Goal: Information Seeking & Learning: Learn about a topic

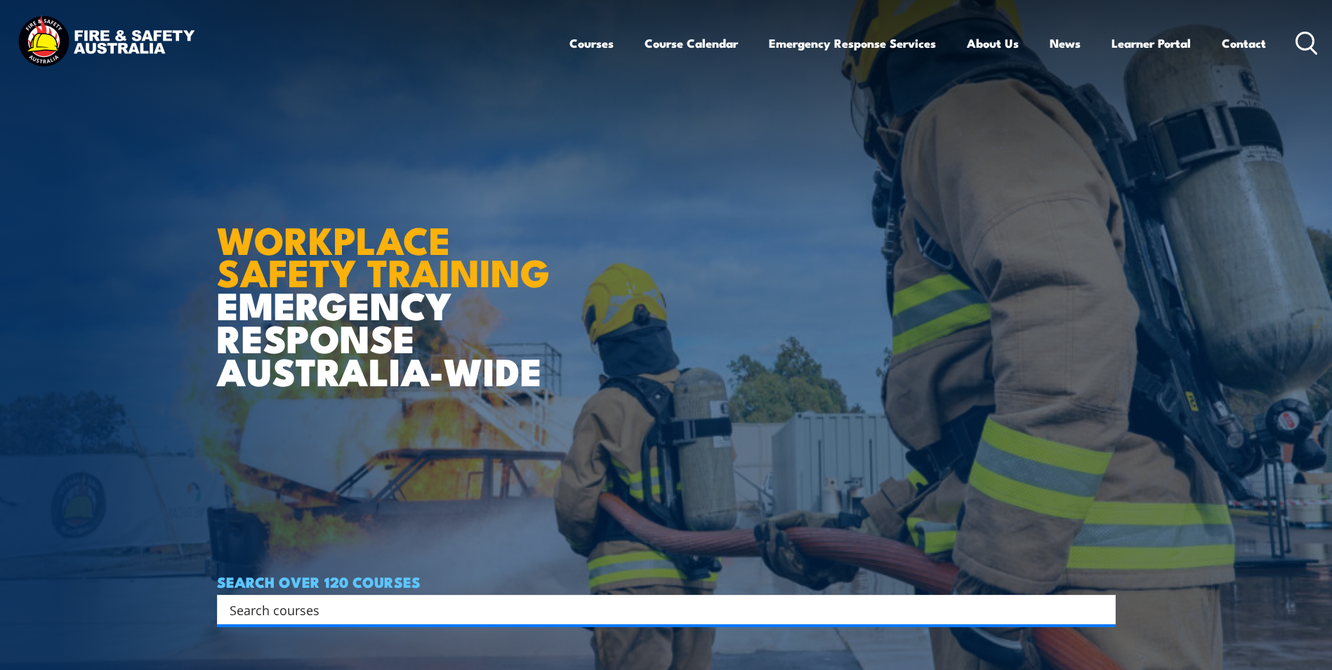
click at [1310, 48] on circle at bounding box center [1305, 40] width 17 height 17
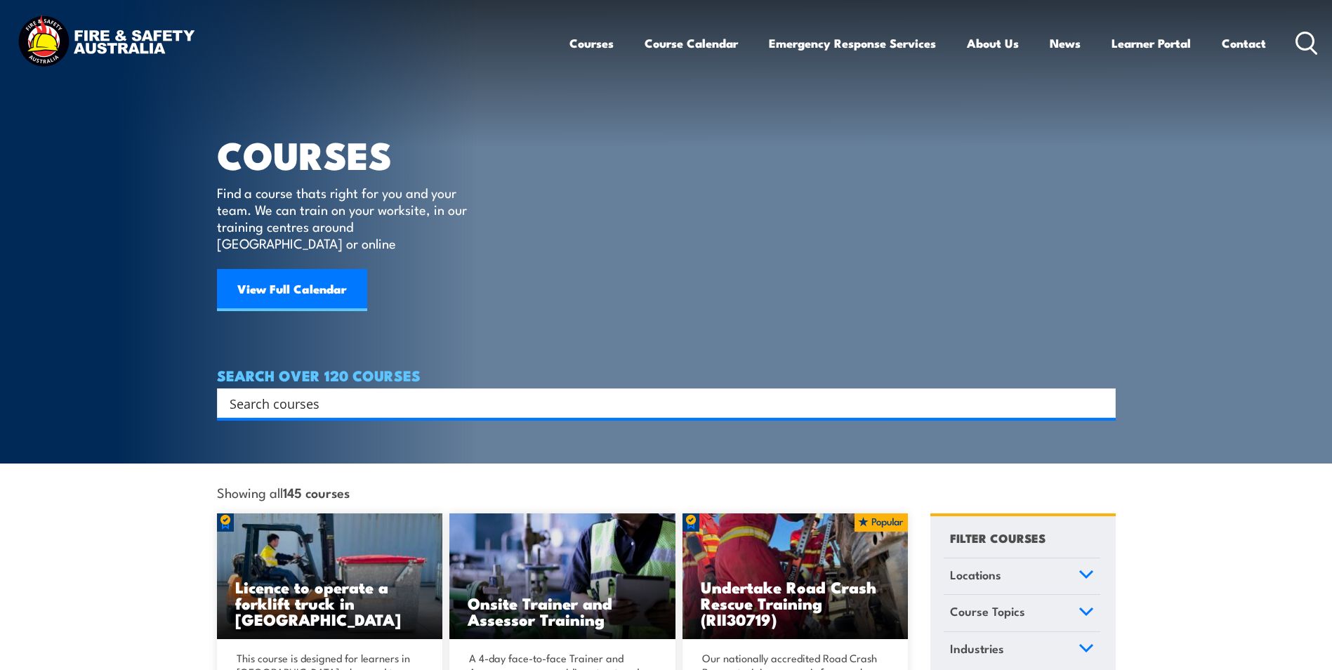
click at [404, 393] on input "Search input" at bounding box center [657, 403] width 855 height 21
paste input "Store and Handle Dangerous Goods"
type input "Store and Handle Dangerous Goods"
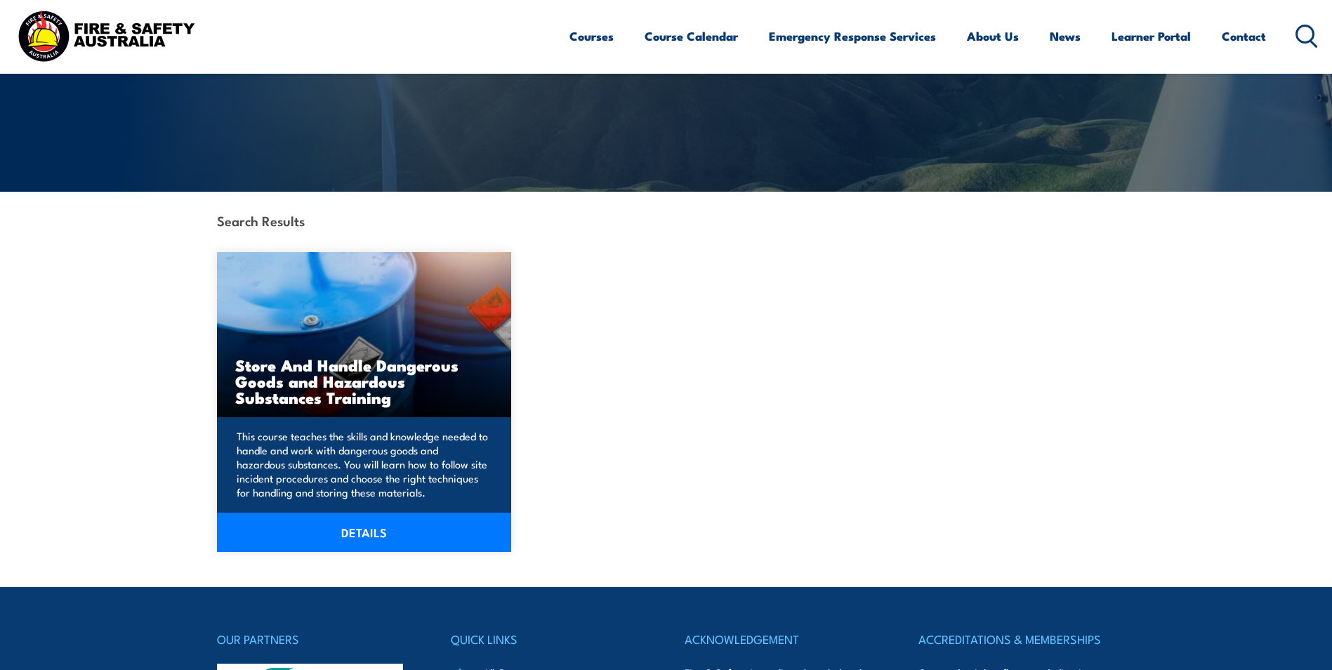
click at [458, 452] on p "This course teaches the skills and knowledge needed to handle and work with dan…" at bounding box center [362, 464] width 251 height 70
click at [367, 456] on p "This course teaches the skills and knowledge needed to handle and work with dan…" at bounding box center [362, 464] width 251 height 70
click at [360, 537] on link "DETAILS" at bounding box center [364, 532] width 295 height 39
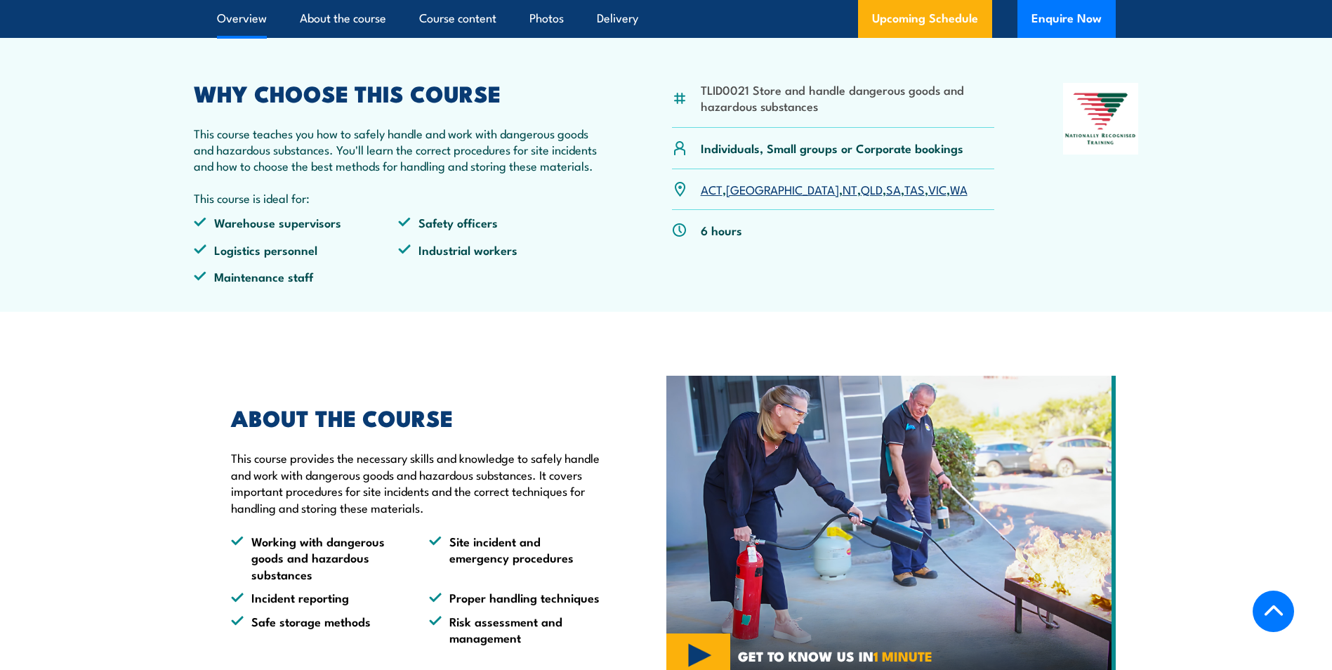
scroll to position [562, 0]
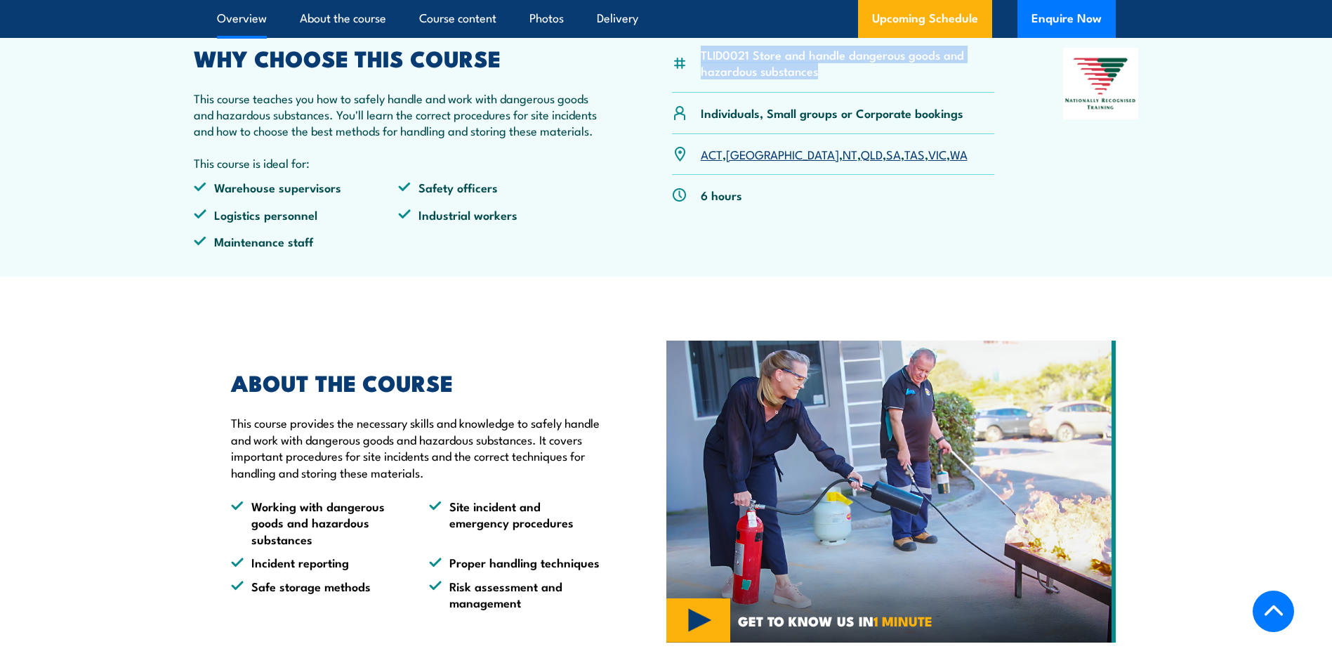
drag, startPoint x: 833, startPoint y: 107, endPoint x: 699, endPoint y: 88, distance: 134.8
click at [699, 88] on div "TLID0021 Store and handle dangerous goods and hazardous substances" at bounding box center [833, 71] width 323 height 46
copy li "TLID0021 Store and handle dangerous goods and hazardous substances"
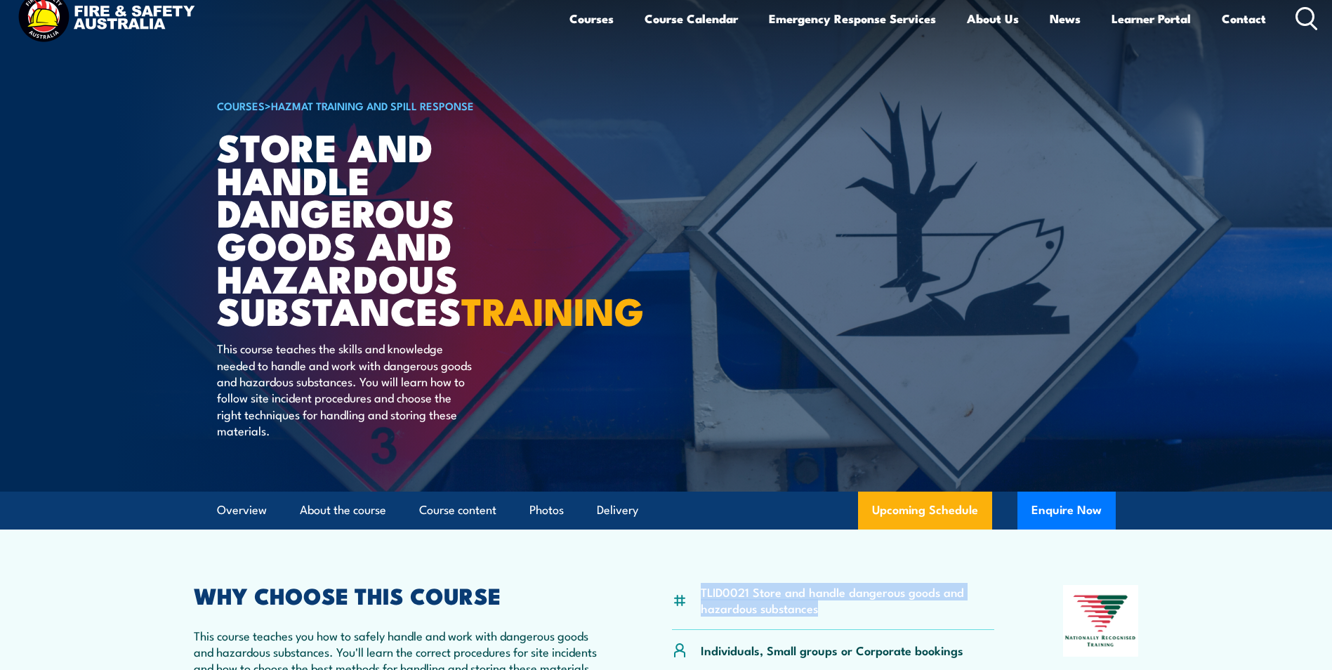
scroll to position [0, 0]
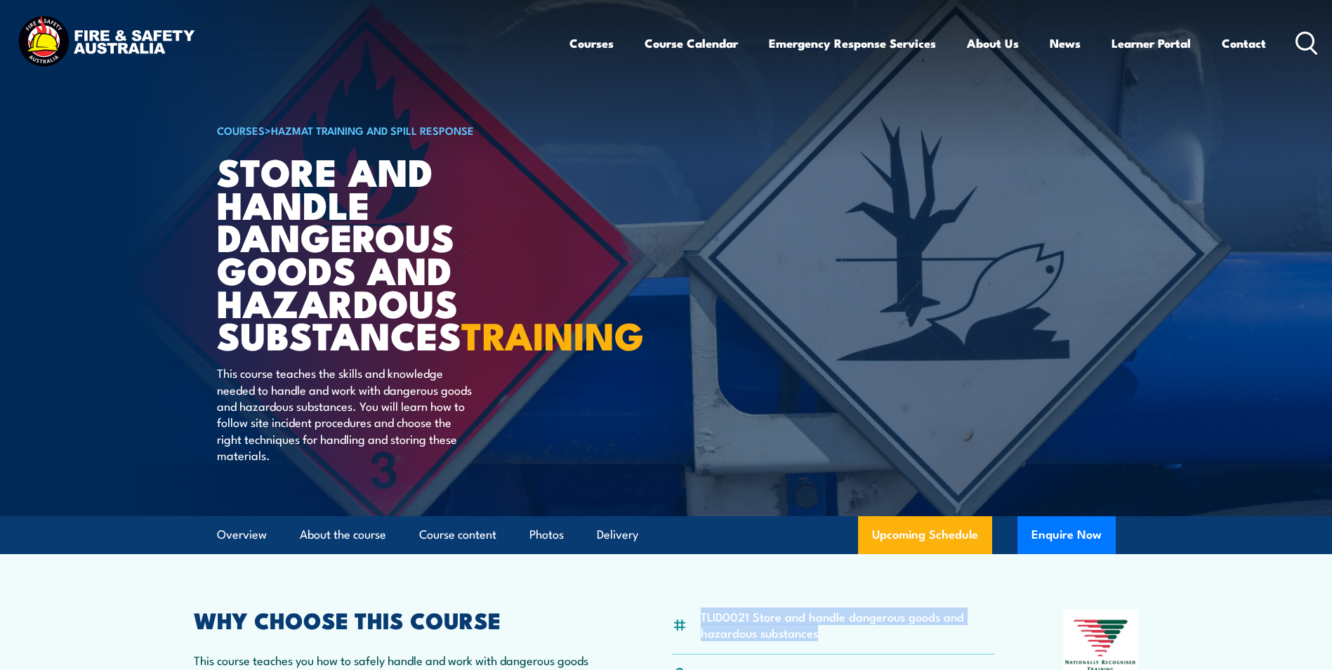
drag, startPoint x: 389, startPoint y: 383, endPoint x: 379, endPoint y: 379, distance: 11.1
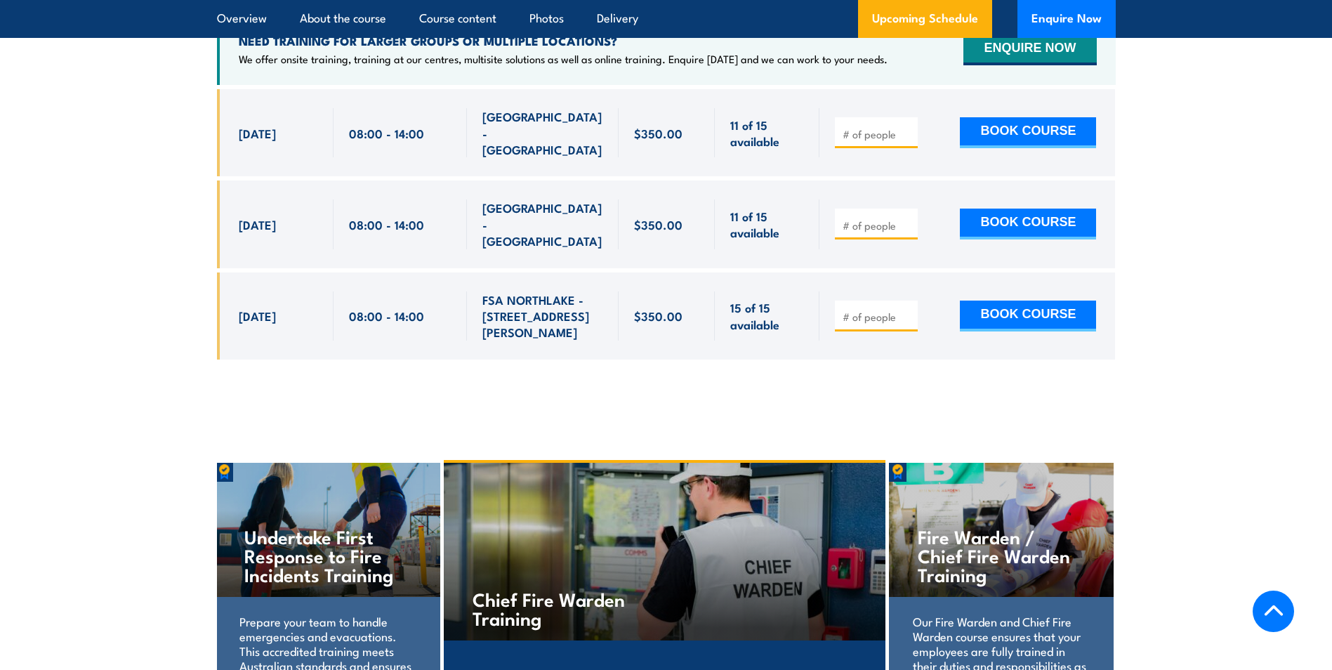
scroll to position [2105, 0]
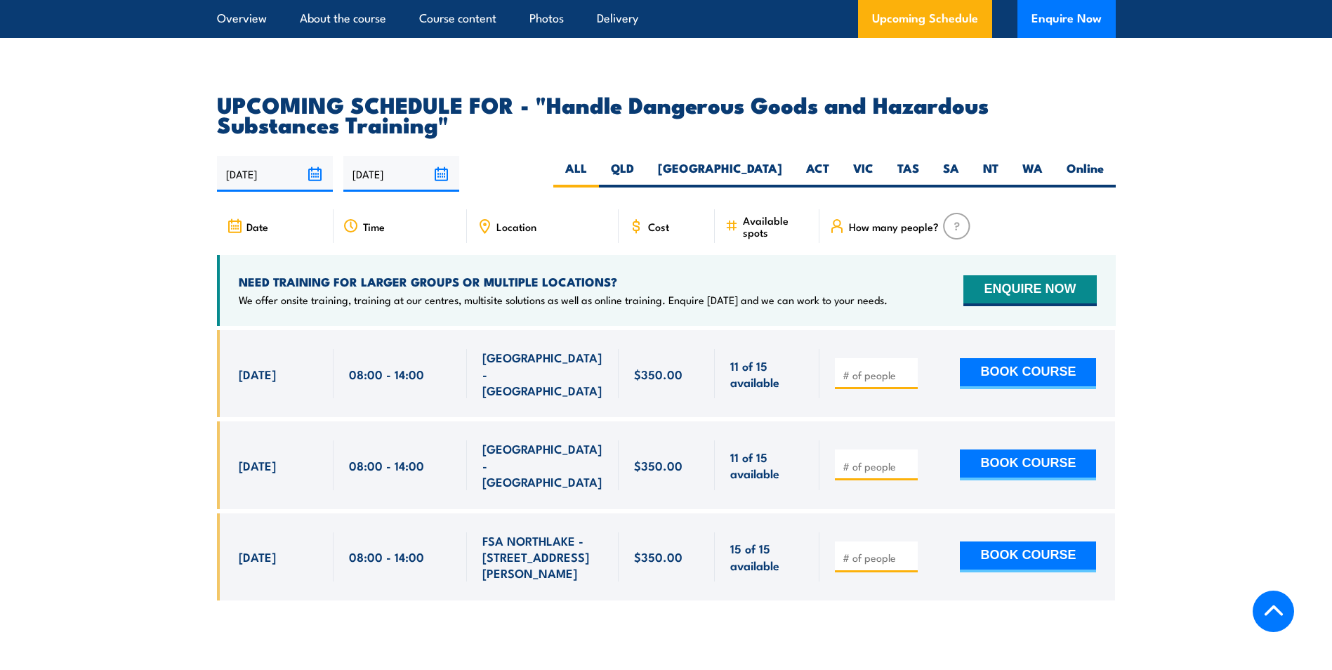
click at [48, 333] on section "UPCOMING SCHEDULE FOR - "Handle Dangerous Goods and Hazardous Substances Traini…" at bounding box center [666, 357] width 1332 height 527
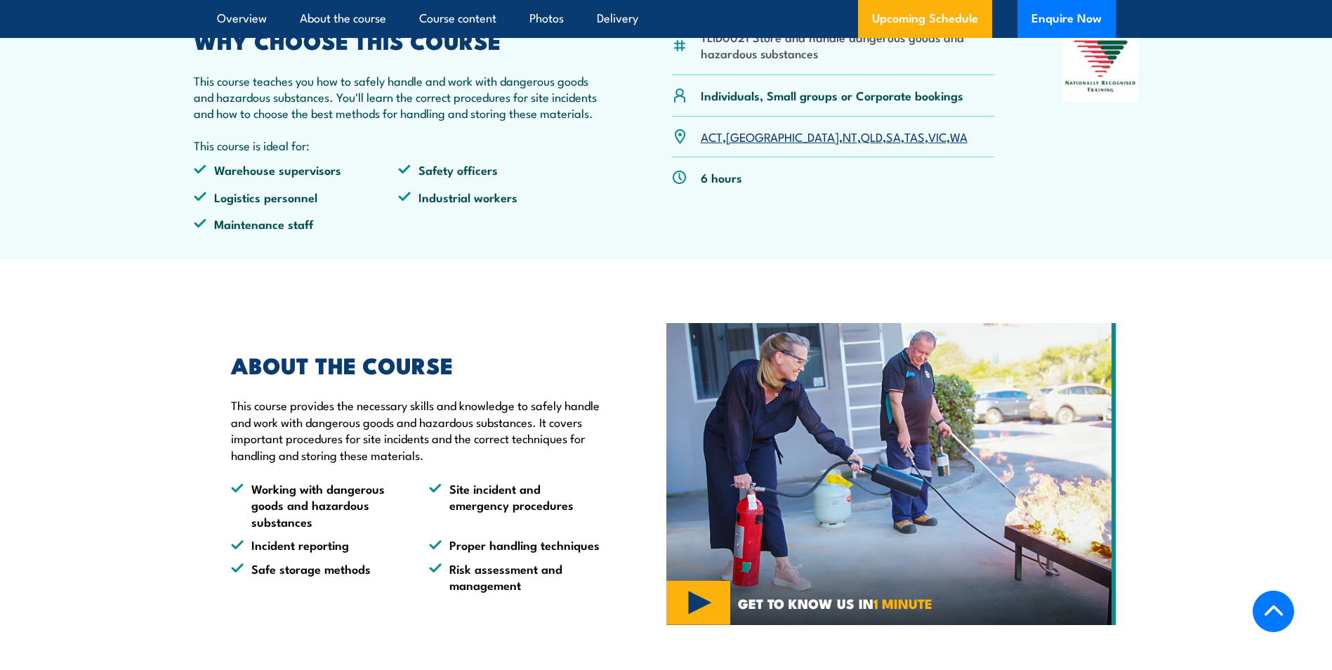
scroll to position [349, 0]
